Goal: Task Accomplishment & Management: Use online tool/utility

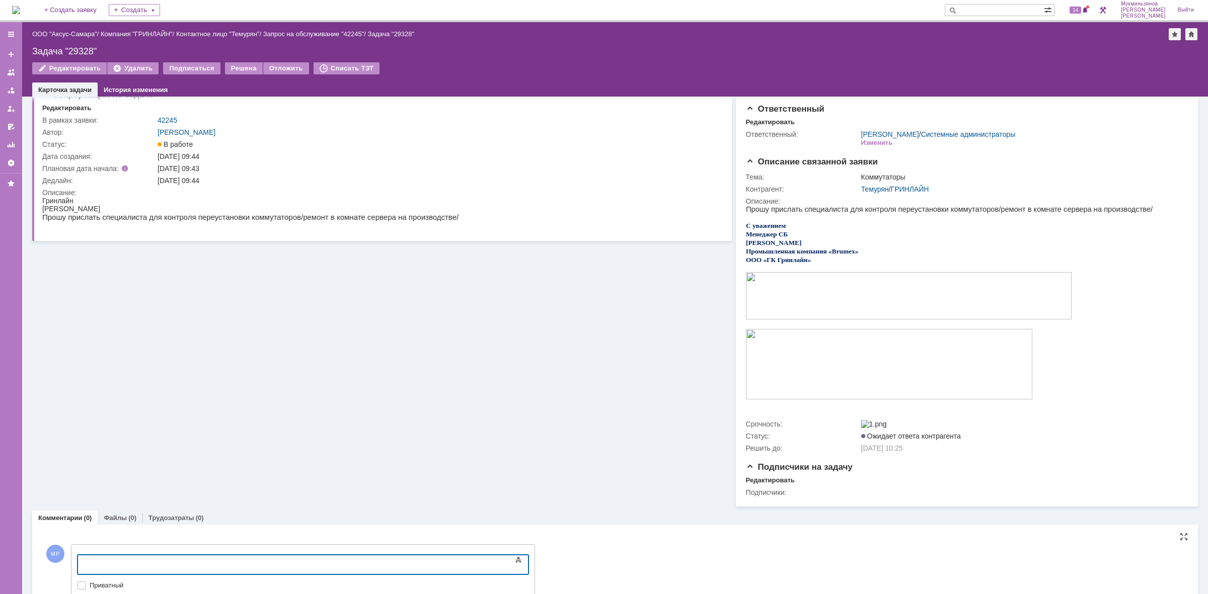
click at [208, 557] on body at bounding box center [159, 564] width 151 height 17
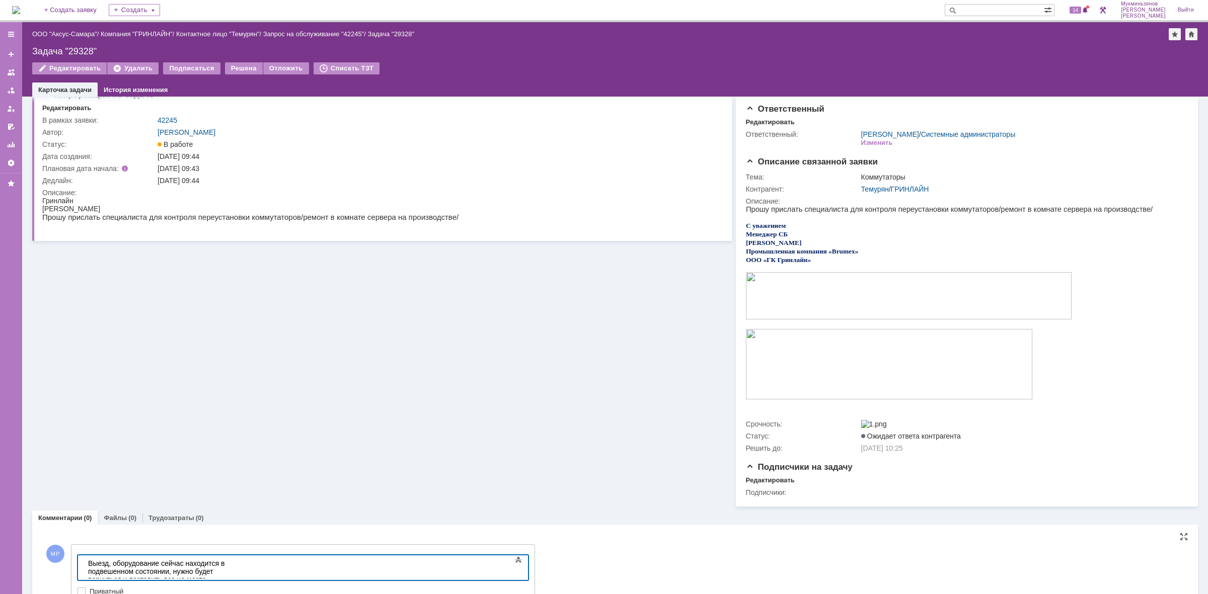
click at [231, 561] on div "Выезд, оборудование сейчас находится в подвешенном состоянии, нужно будет верну…" at bounding box center [159, 576] width 143 height 32
click at [231, 562] on div "Выезд, оборудование сейчас находится в подвешенном состоянии, нужно будет верну…" at bounding box center [159, 576] width 143 height 32
click at [231, 568] on div "Выезд, оборудование сейчас находится в подвешенном состоянии, сервер dc произво…" at bounding box center [159, 584] width 143 height 48
drag, startPoint x: 243, startPoint y: 567, endPoint x: 84, endPoint y: 1098, distance: 554.3
click at [84, 556] on html "Выезд, оборудование сейчас находится в подвешенном состоянии, сервер dc произво…" at bounding box center [159, 584] width 151 height 56
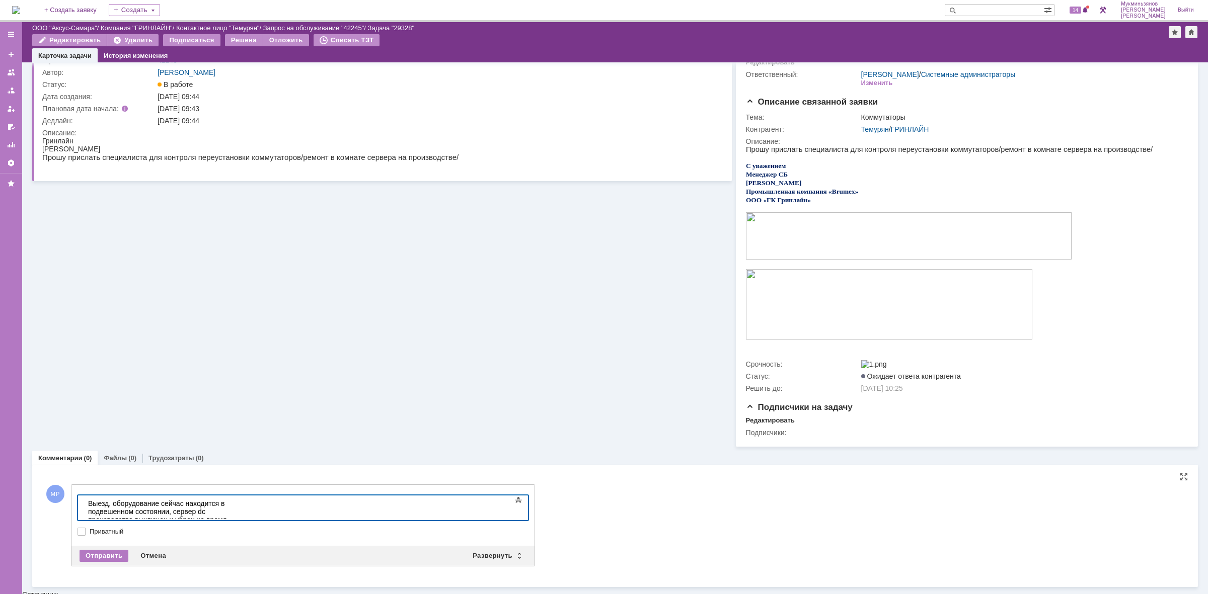
scroll to position [44, 0]
click at [109, 562] on div "Отправить" at bounding box center [104, 557] width 49 height 12
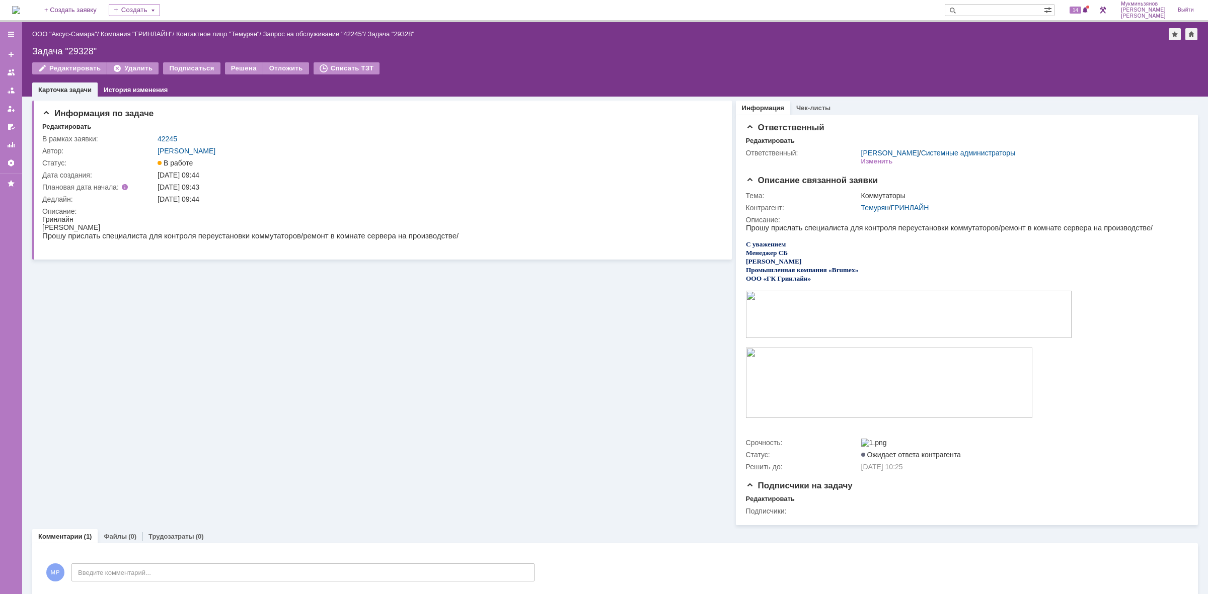
scroll to position [0, 0]
click at [20, 11] on img at bounding box center [16, 10] width 8 height 8
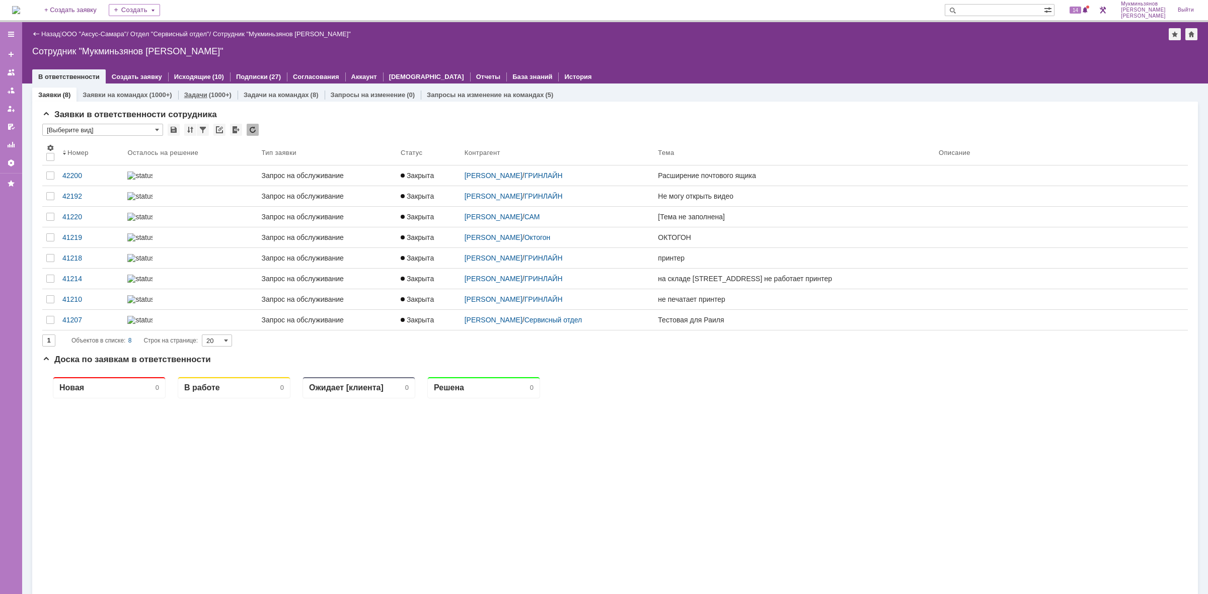
click at [223, 88] on div "Задачи (1000+)" at bounding box center [207, 95] width 59 height 15
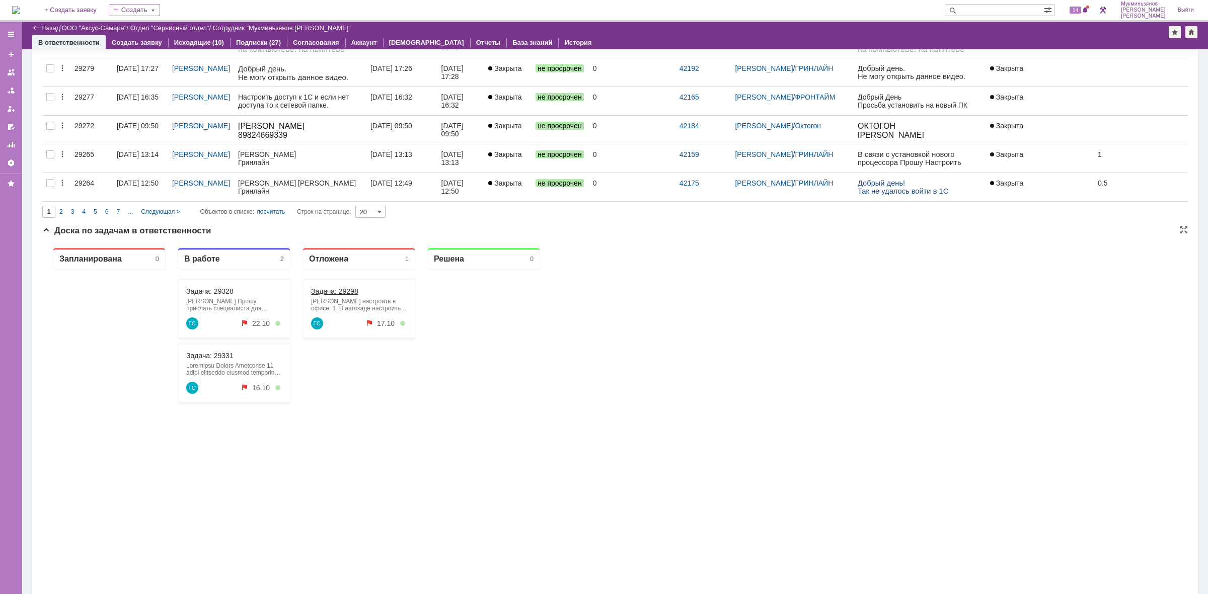
click at [340, 287] on link "Задача: 29298" at bounding box center [334, 291] width 47 height 8
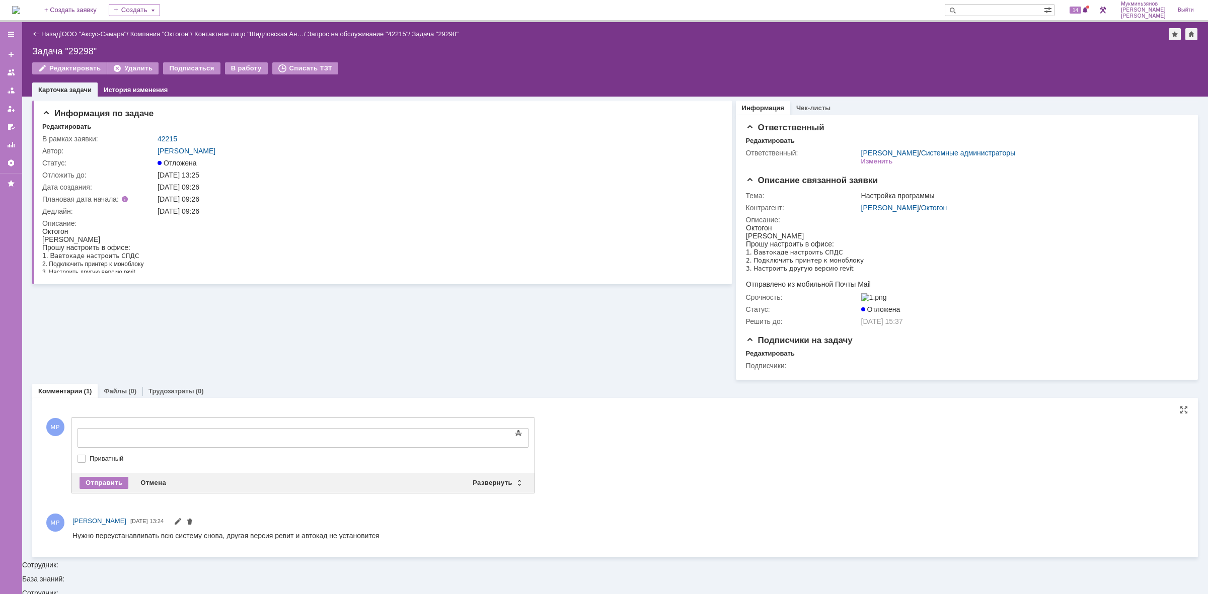
click at [231, 433] on div at bounding box center [159, 437] width 143 height 8
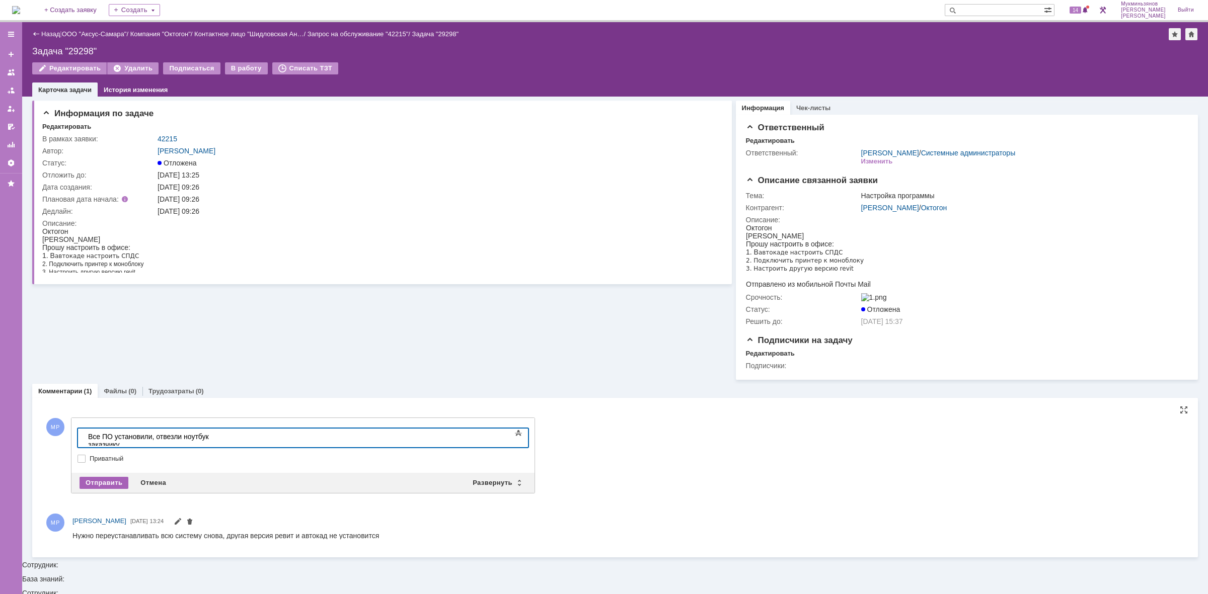
click at [109, 489] on div "Отправить" at bounding box center [104, 483] width 49 height 12
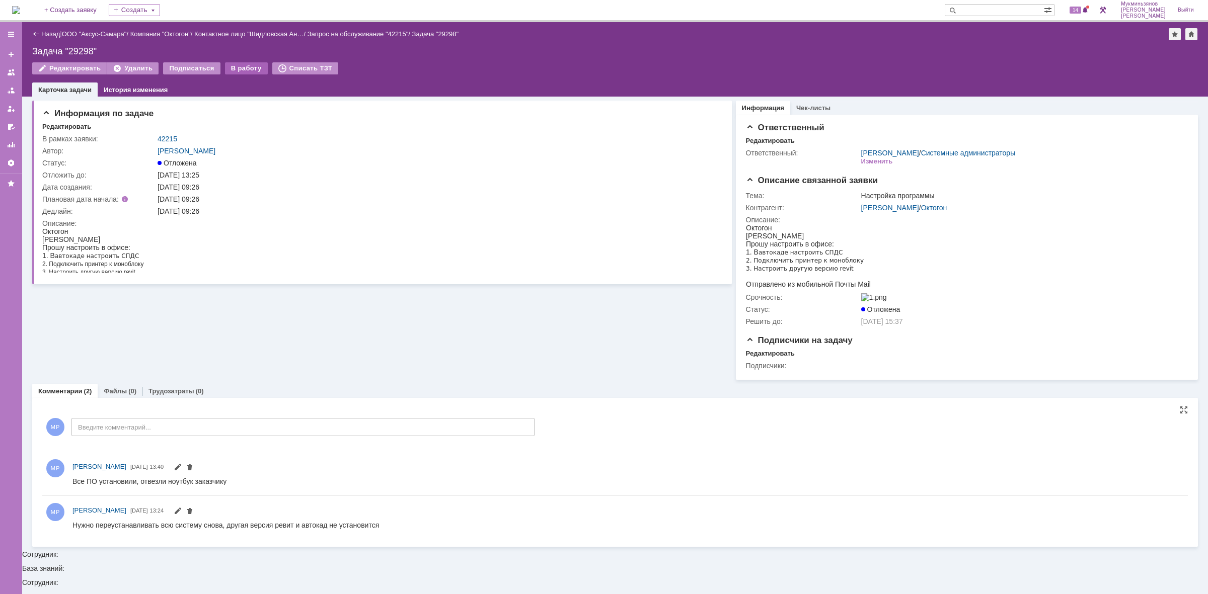
click at [235, 69] on div "В работу" at bounding box center [246, 68] width 43 height 12
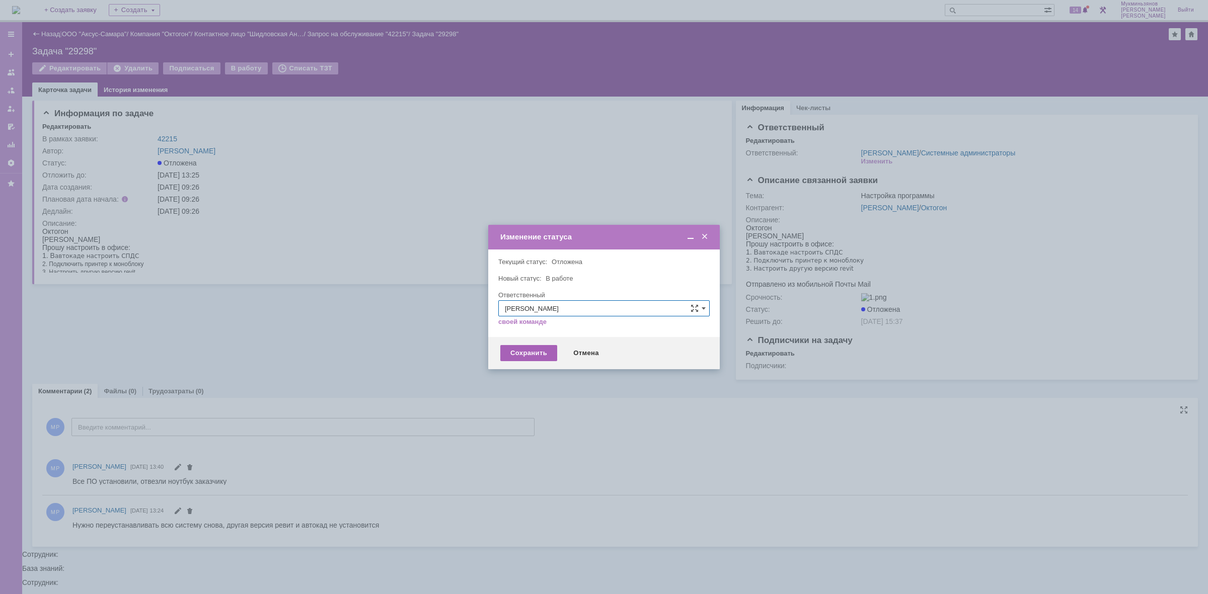
click at [506, 348] on div "Сохранить" at bounding box center [528, 353] width 57 height 16
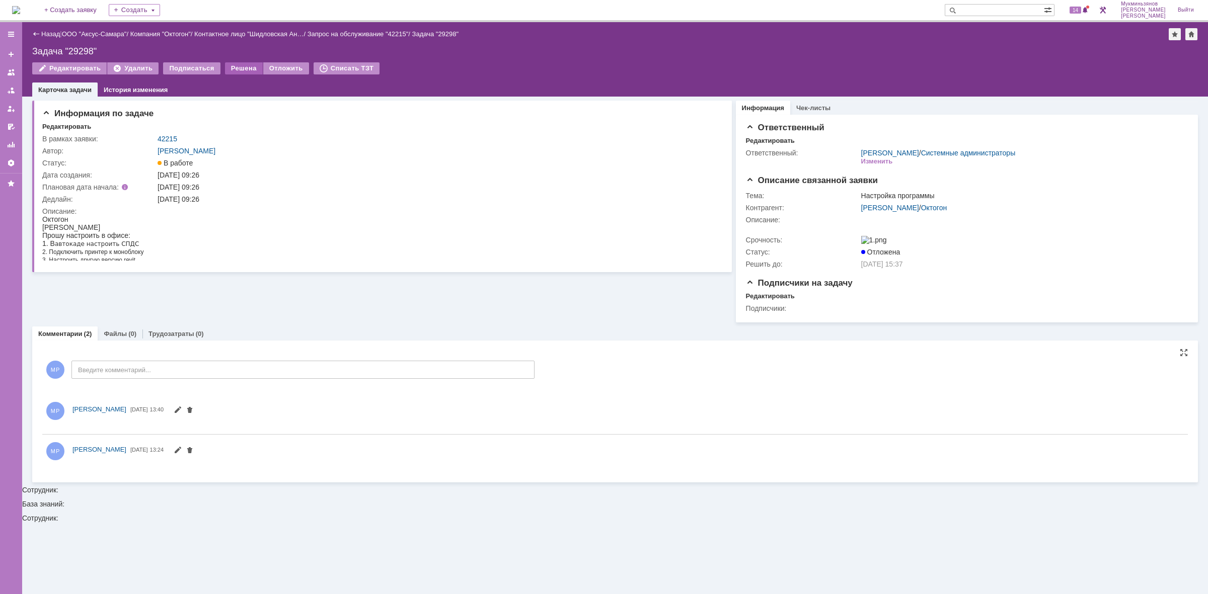
click at [234, 67] on div "Решена" at bounding box center [244, 68] width 38 height 12
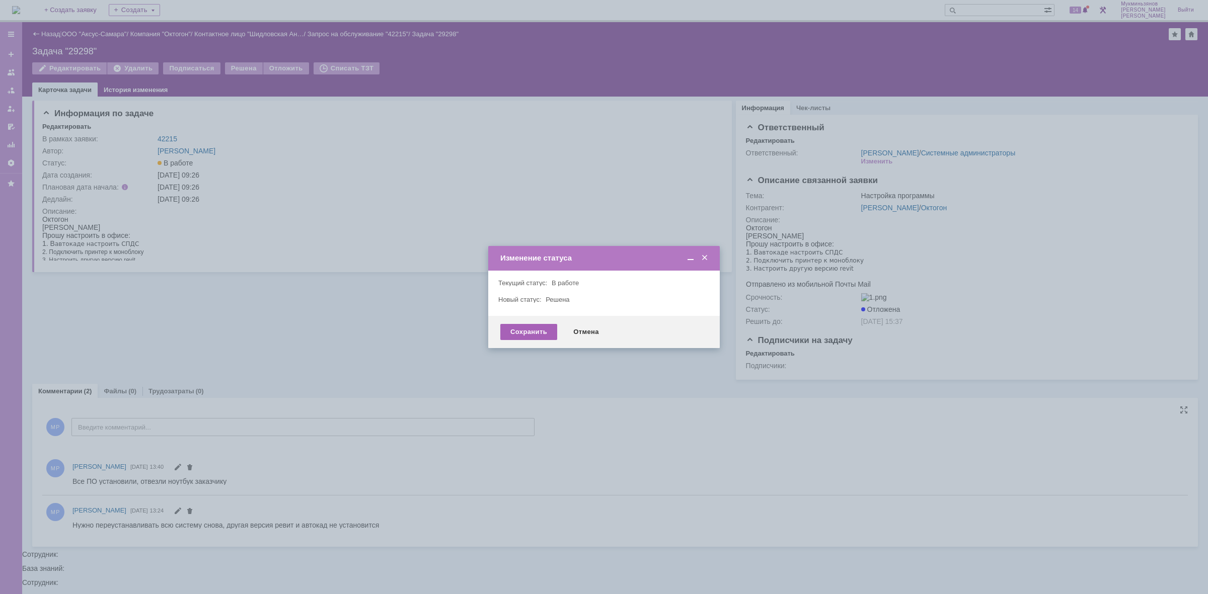
click at [532, 330] on div "Сохранить" at bounding box center [528, 332] width 57 height 16
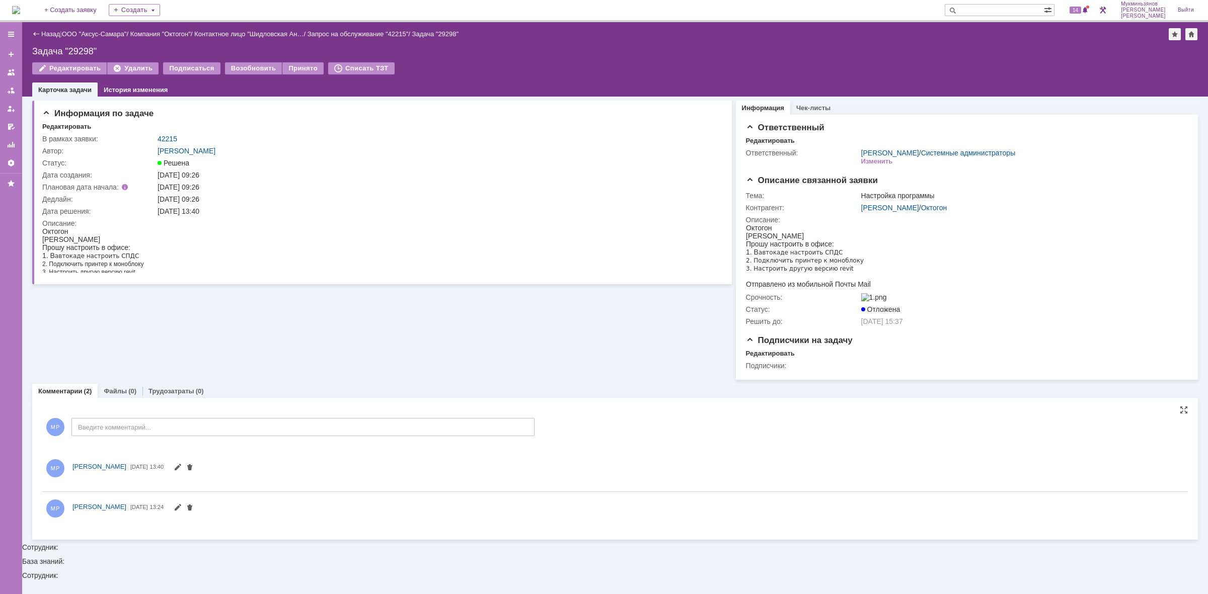
click at [18, 14] on img at bounding box center [16, 10] width 8 height 8
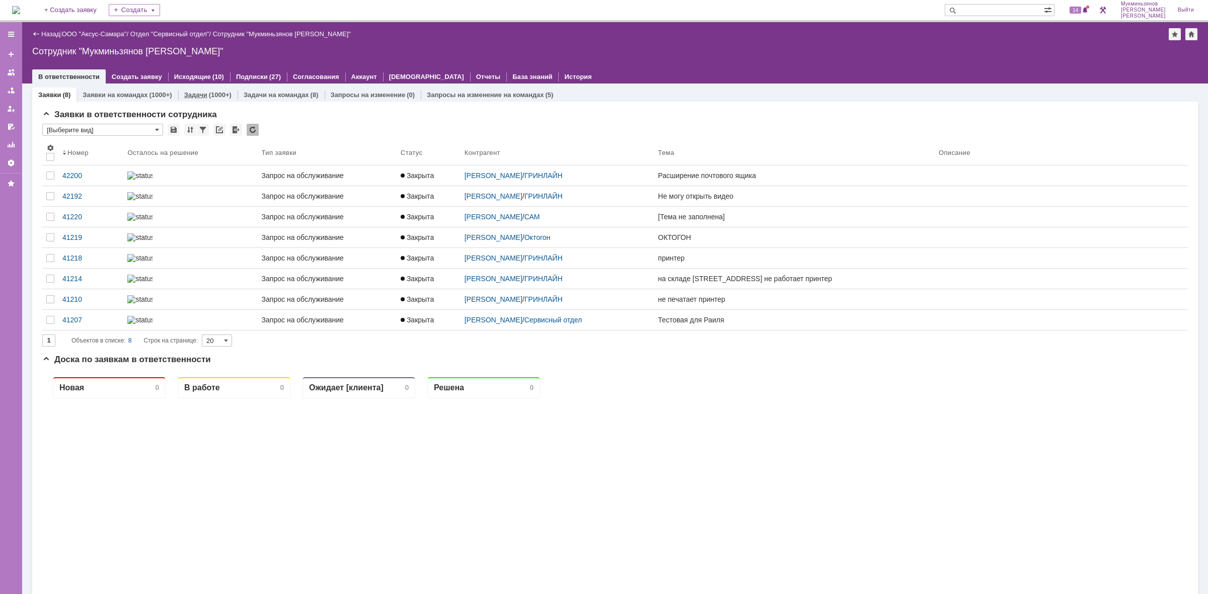
click at [196, 94] on link "Задачи" at bounding box center [195, 95] width 23 height 8
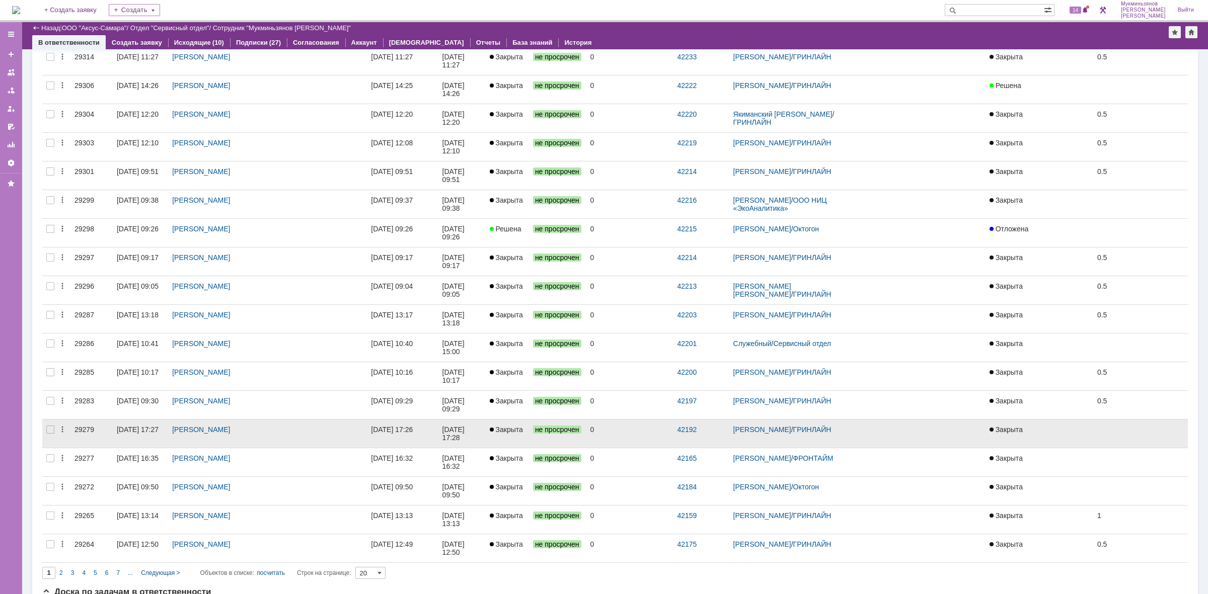
scroll to position [315, 0]
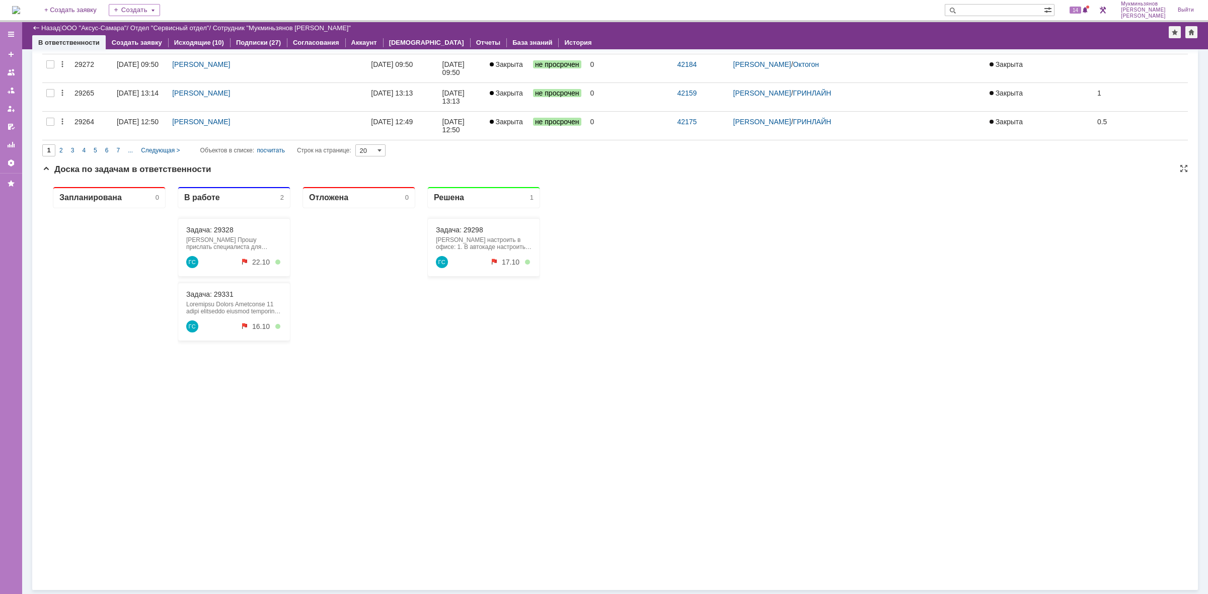
click at [217, 224] on div "Задача: 29328 [PERSON_NAME] Прошу прислать специалиста для контроля переустанов…" at bounding box center [234, 247] width 113 height 58
click at [216, 226] on link "Задача: 29328" at bounding box center [209, 230] width 47 height 8
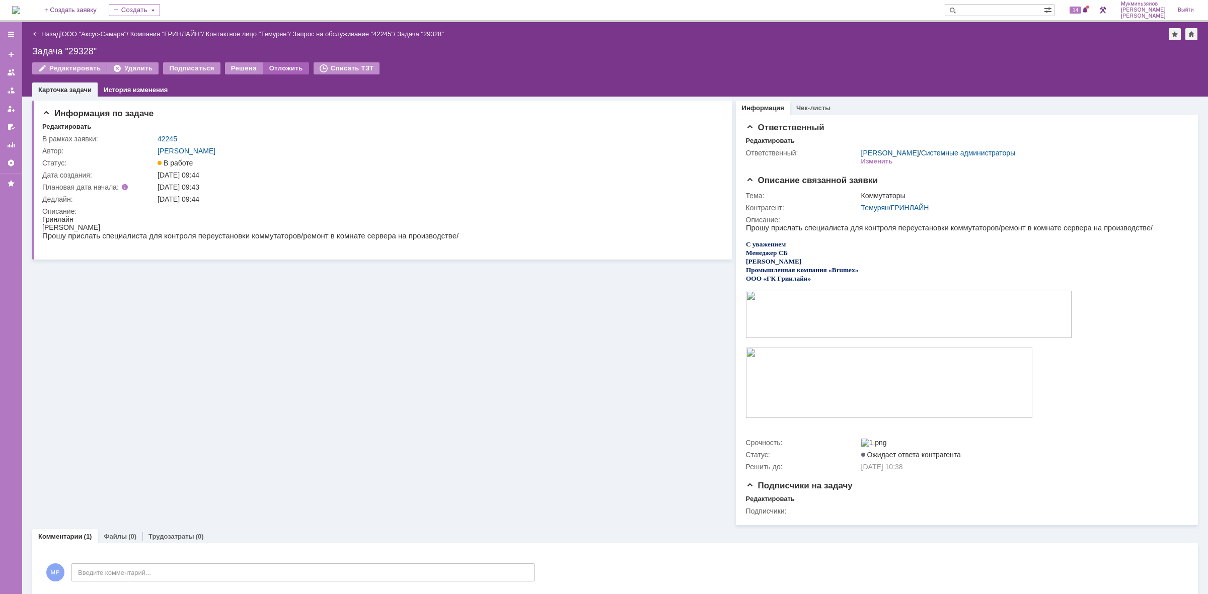
click at [277, 68] on div "Отложить" at bounding box center [286, 68] width 46 height 12
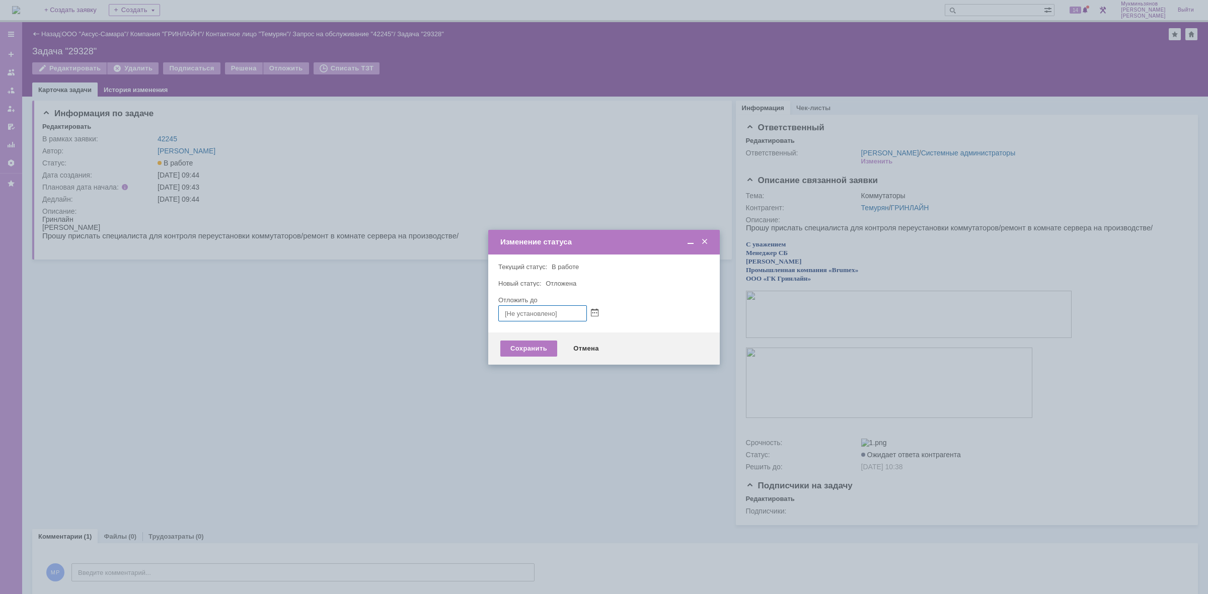
click at [588, 312] on div at bounding box center [593, 313] width 12 height 9
click at [592, 311] on span at bounding box center [595, 314] width 8 height 8
click at [564, 372] on div "17" at bounding box center [566, 372] width 10 height 9
type input "[DATE] 13:41"
click at [532, 346] on div "Сохранить" at bounding box center [528, 349] width 57 height 16
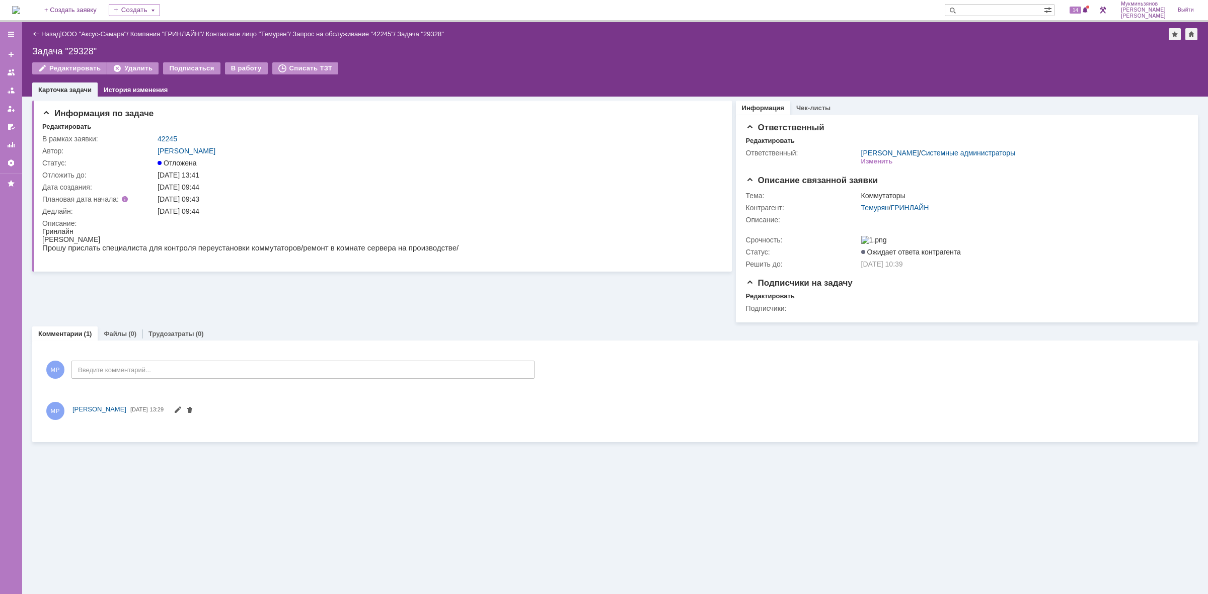
click at [20, 13] on img at bounding box center [16, 10] width 8 height 8
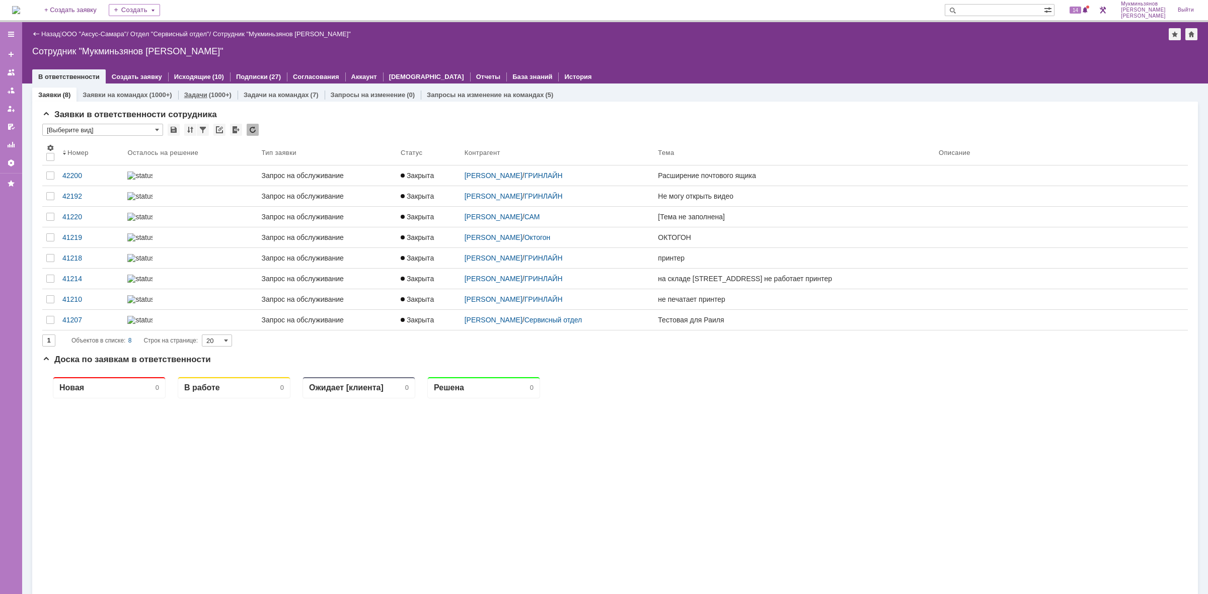
click at [191, 89] on div "Задачи (1000+)" at bounding box center [207, 95] width 59 height 15
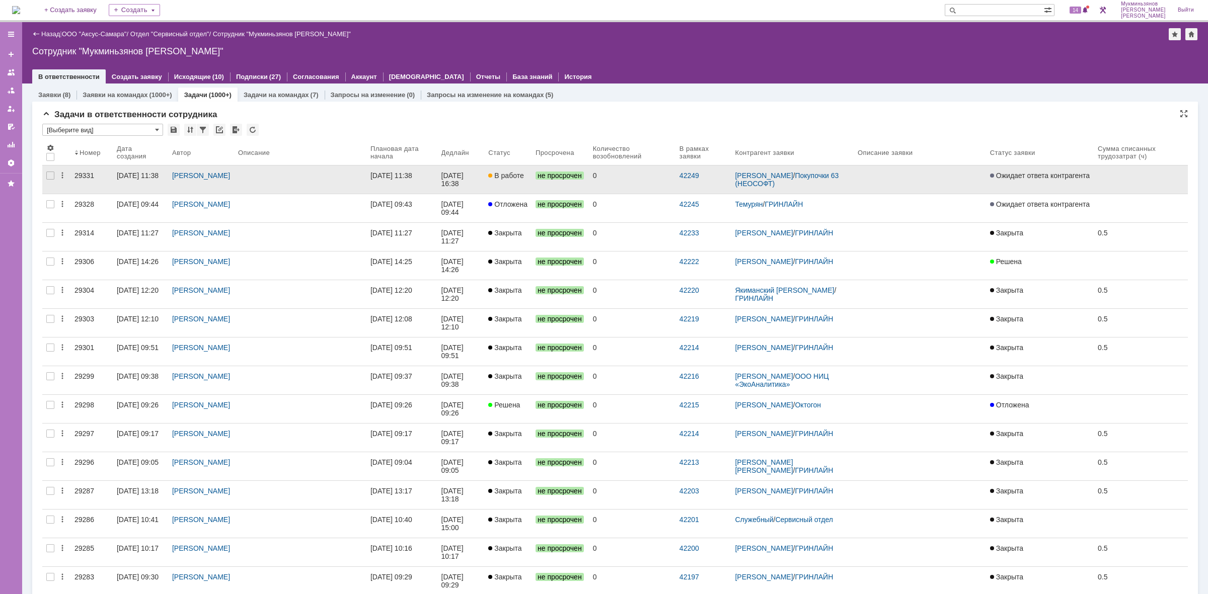
click at [412, 179] on div "[DATE] 11:38" at bounding box center [391, 176] width 42 height 8
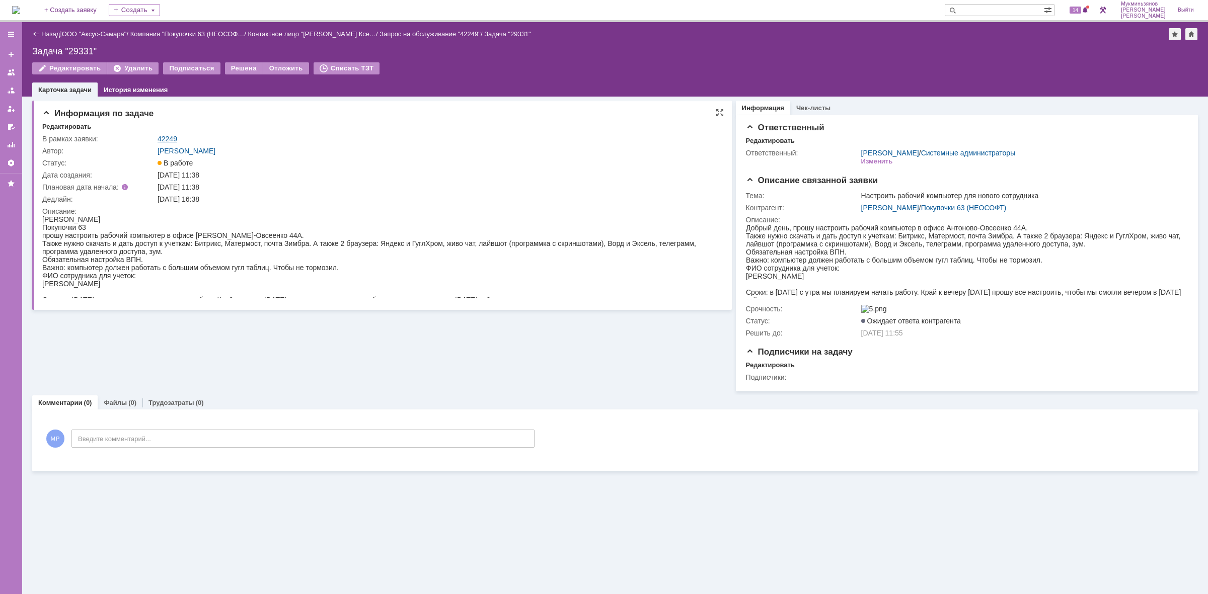
click at [167, 136] on link "42249" at bounding box center [168, 139] width 20 height 8
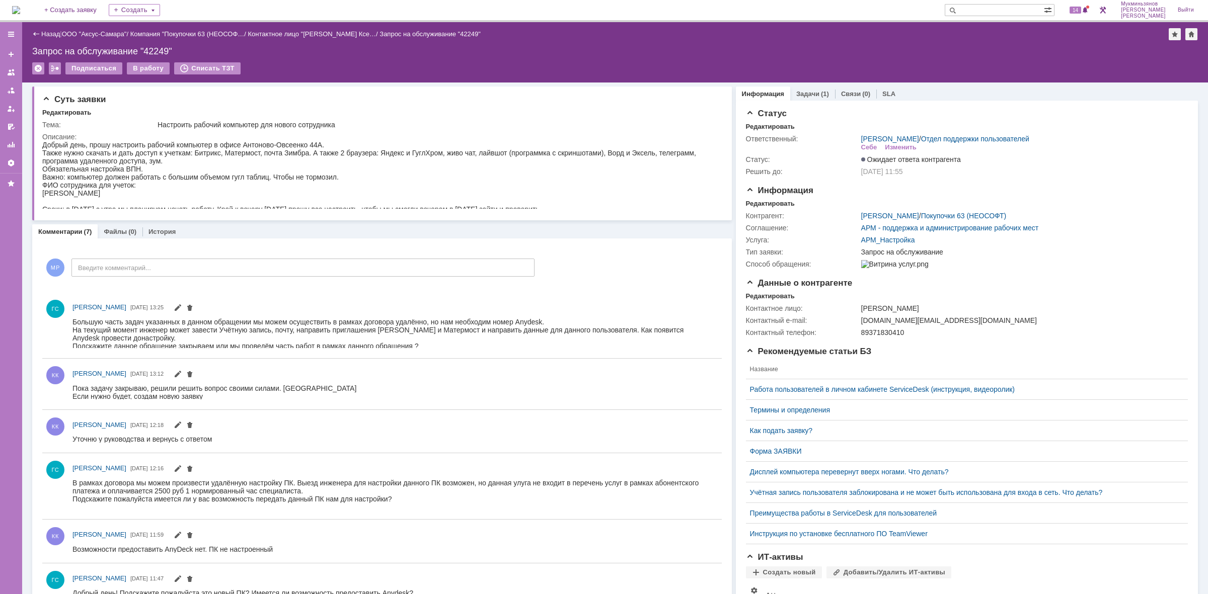
click at [20, 13] on img at bounding box center [16, 10] width 8 height 8
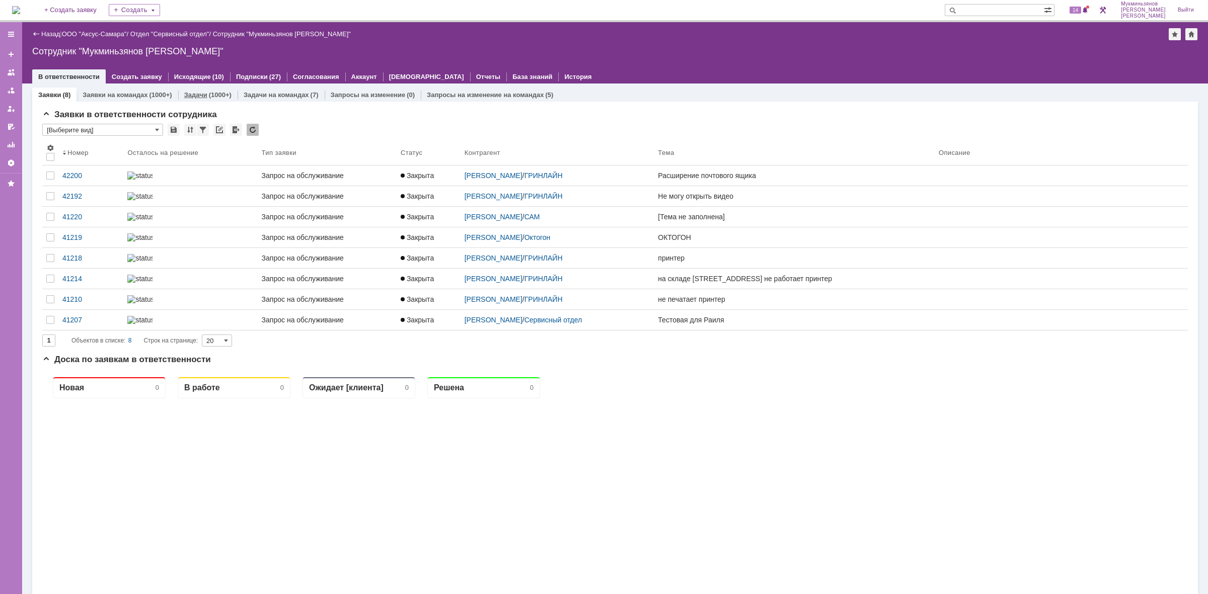
click at [194, 94] on link "Задачи" at bounding box center [195, 95] width 23 height 8
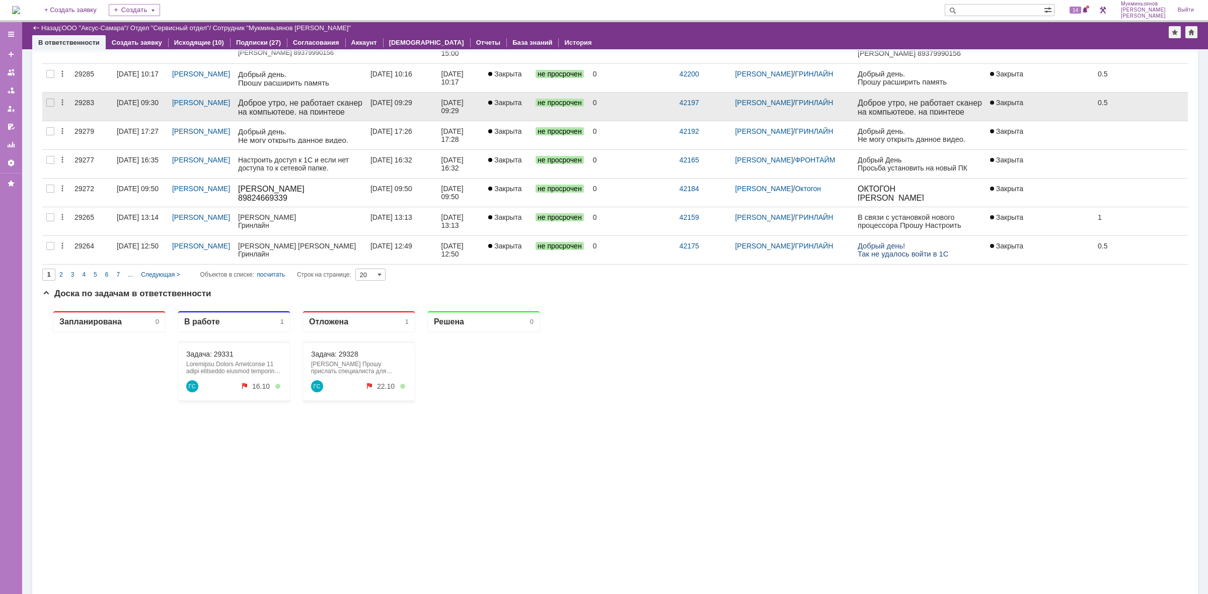
scroll to position [567, 0]
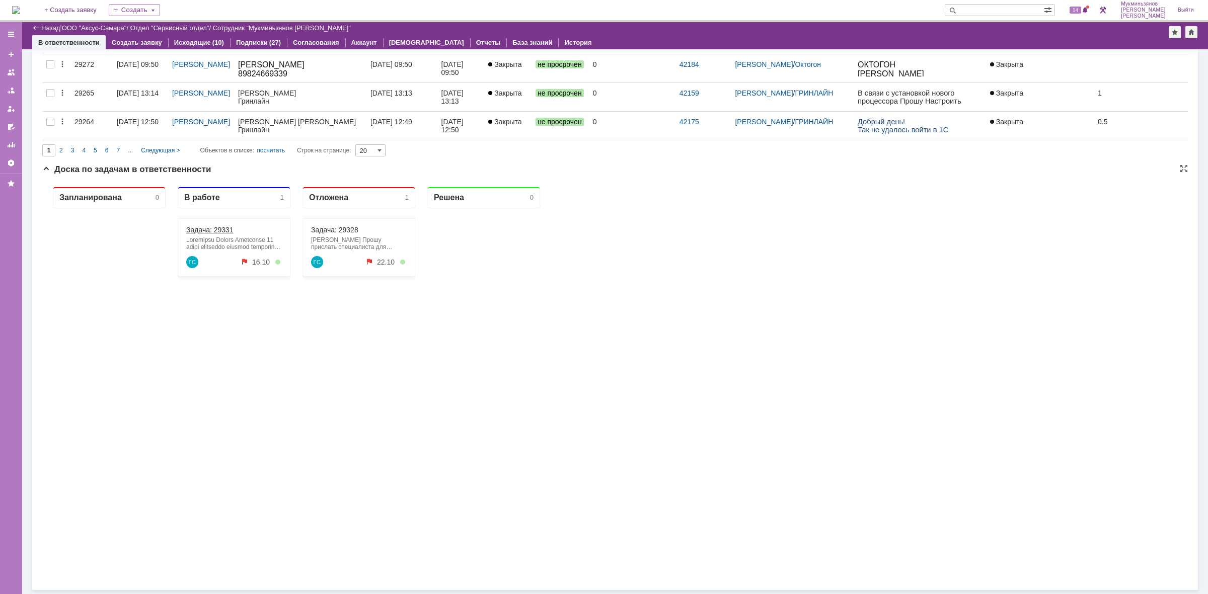
click at [217, 230] on link "Задача: 29331" at bounding box center [209, 230] width 47 height 8
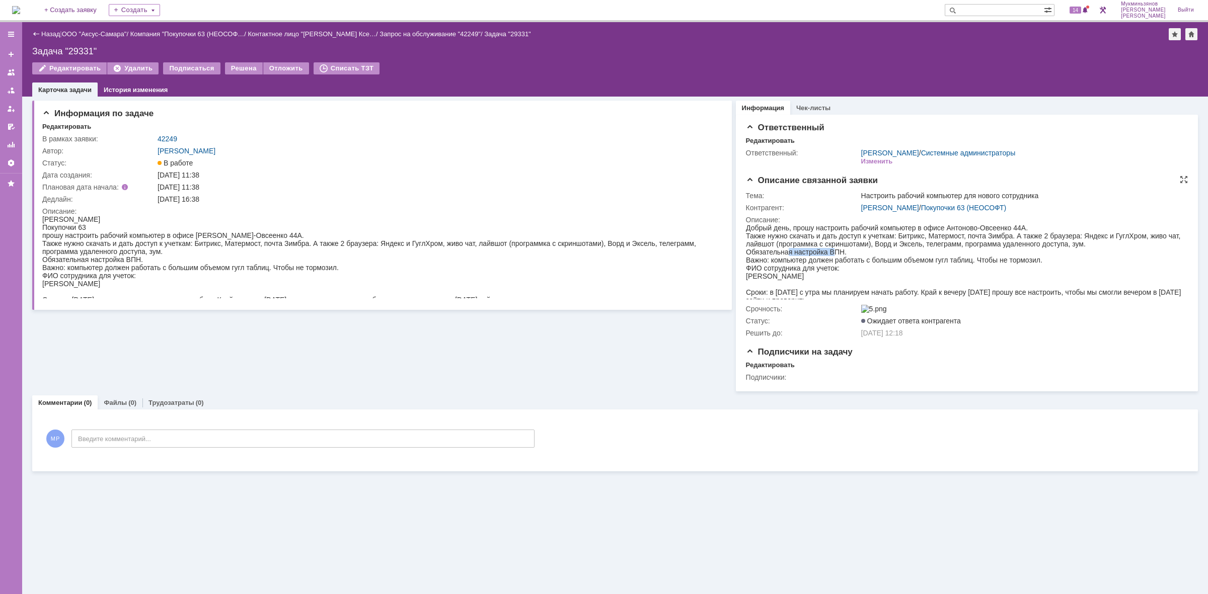
drag, startPoint x: 789, startPoint y: 251, endPoint x: 833, endPoint y: 249, distance: 44.3
click at [833, 249] on div "Добрый день, прошу настроить рабочий компьютер в офисе Антоново-Овсеенко 44А. Т…" at bounding box center [963, 264] width 437 height 81
drag, startPoint x: 818, startPoint y: 256, endPoint x: 1052, endPoint y: 255, distance: 233.5
click at [1052, 255] on div "Добрый день, прошу настроить рабочий компьютер в офисе Антоново-Овсеенко 44А. Т…" at bounding box center [963, 264] width 437 height 81
drag, startPoint x: 790, startPoint y: 269, endPoint x: 881, endPoint y: 252, distance: 92.2
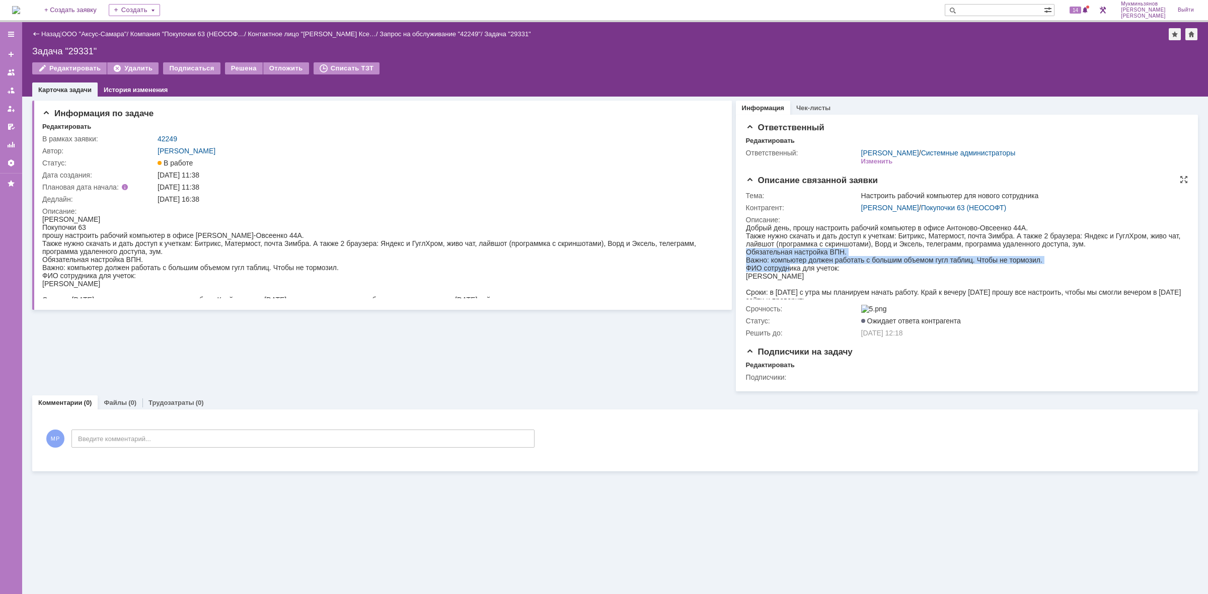
click at [881, 252] on div "Добрый день, прошу настроить рабочий компьютер в офисе Антоново-Овсеенко 44А. Т…" at bounding box center [963, 264] width 437 height 81
click at [875, 260] on div "Добрый день, прошу настроить рабочий компьютер в офисе Антоново-Овсеенко 44А. Т…" at bounding box center [963, 264] width 437 height 81
drag, startPoint x: 754, startPoint y: 269, endPoint x: 869, endPoint y: 269, distance: 114.2
click at [869, 269] on div "Добрый день, прошу настроить рабочий компьютер в офисе Антоново-Овсеенко 44А. Т…" at bounding box center [963, 264] width 437 height 81
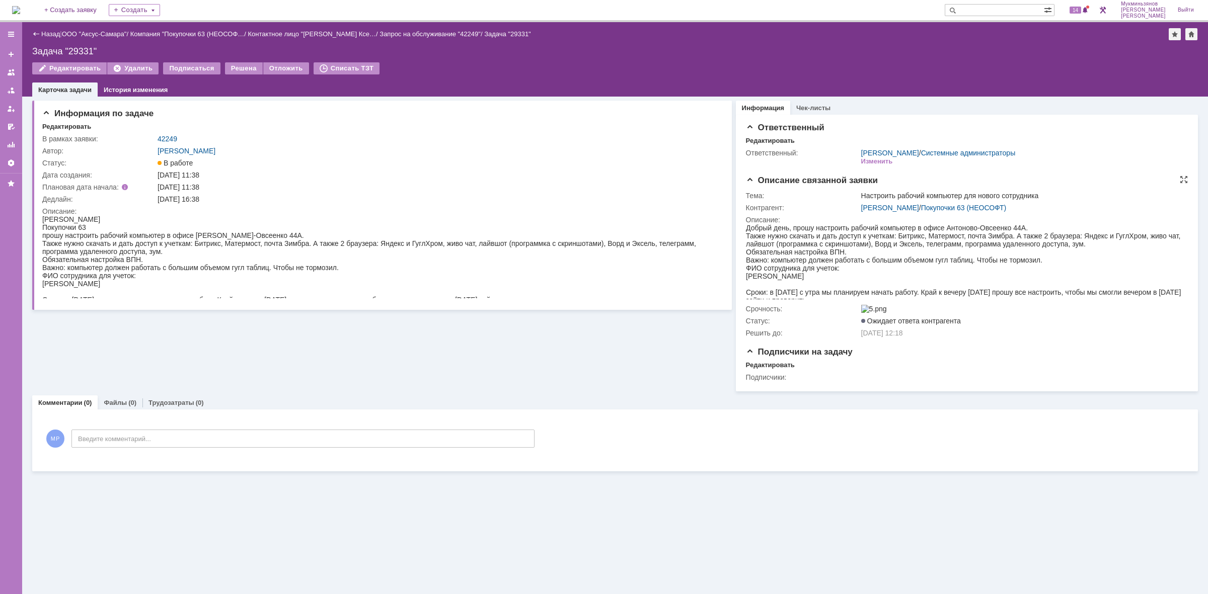
drag, startPoint x: 850, startPoint y: 269, endPoint x: 746, endPoint y: 265, distance: 103.8
click at [746, 265] on div "Добрый день, прошу настроить рабочий компьютер в офисе Антоново-Овсеенко 44А. Т…" at bounding box center [963, 264] width 437 height 81
click at [768, 265] on div "Добрый день, прошу настроить рабочий компьютер в офисе Антоново-Овсеенко 44А. Т…" at bounding box center [963, 264] width 437 height 81
